Goal: Check status: Check status

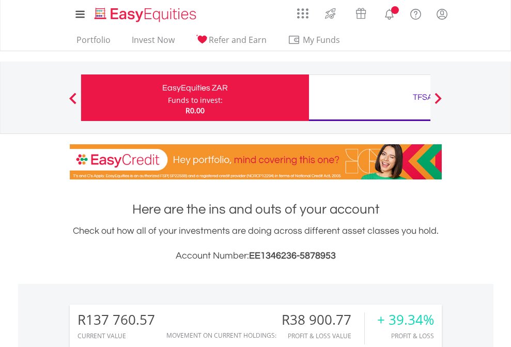
scroll to position [99, 162]
click at [168, 98] on div "Funds to invest:" at bounding box center [195, 100] width 55 height 10
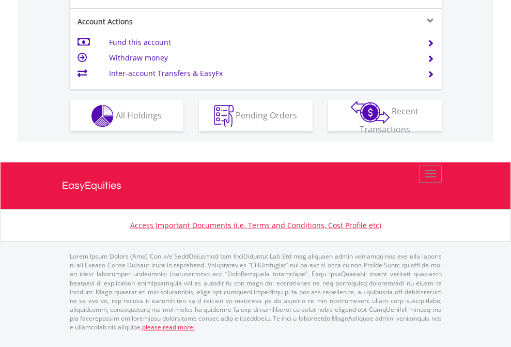
scroll to position [971, 0]
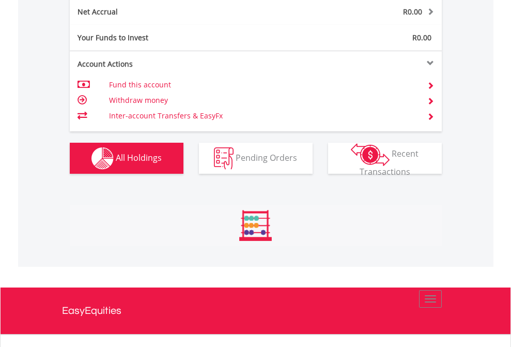
scroll to position [99, 162]
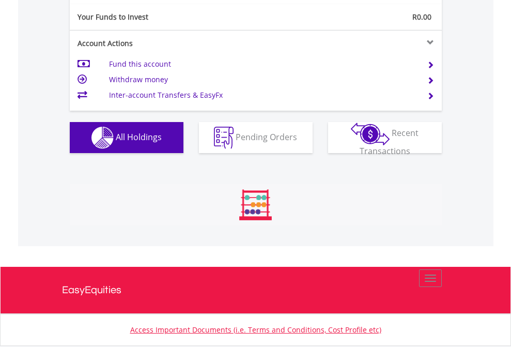
scroll to position [99, 162]
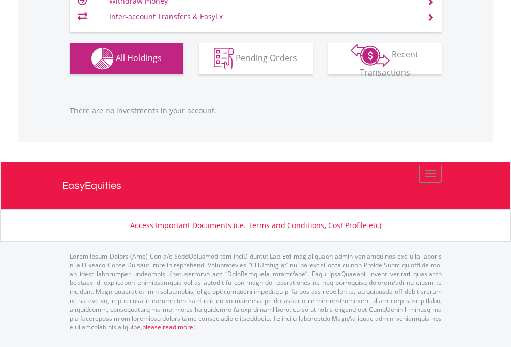
scroll to position [99, 162]
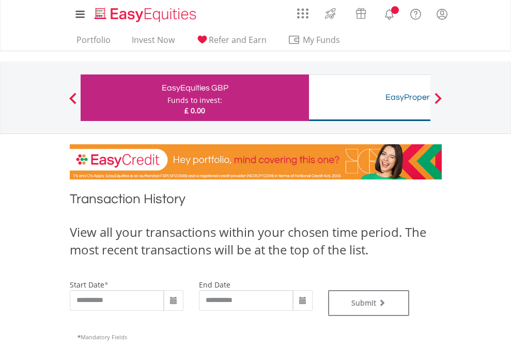
type input "**********"
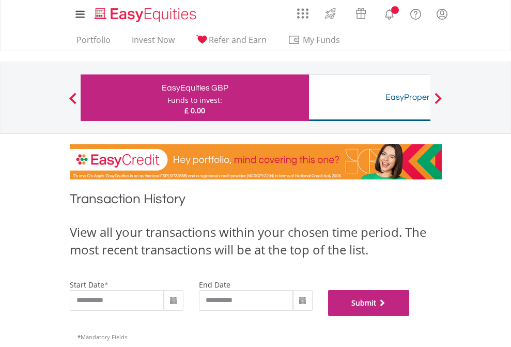
click at [410, 316] on button "Submit" at bounding box center [369, 303] width 82 height 26
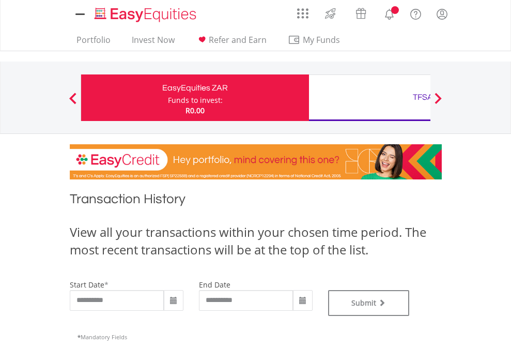
click at [370, 98] on div "TFSA" at bounding box center [423, 97] width 216 height 14
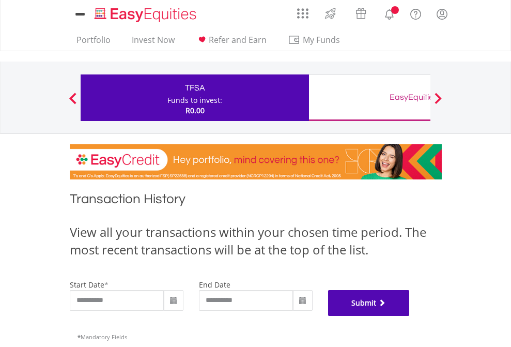
click at [410, 316] on button "Submit" at bounding box center [369, 303] width 82 height 26
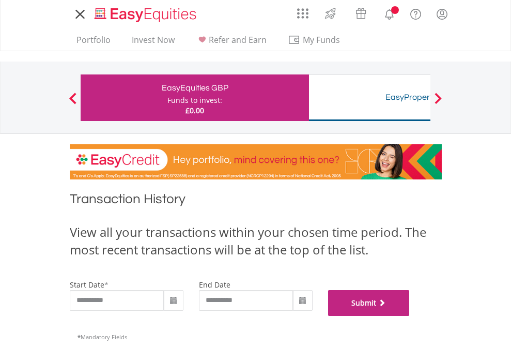
click at [410, 316] on button "Submit" at bounding box center [369, 303] width 82 height 26
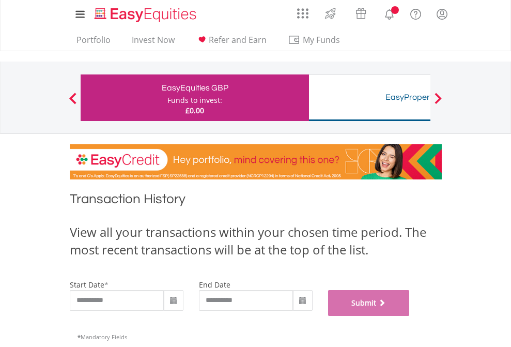
scroll to position [419, 0]
